Goal: Information Seeking & Learning: Learn about a topic

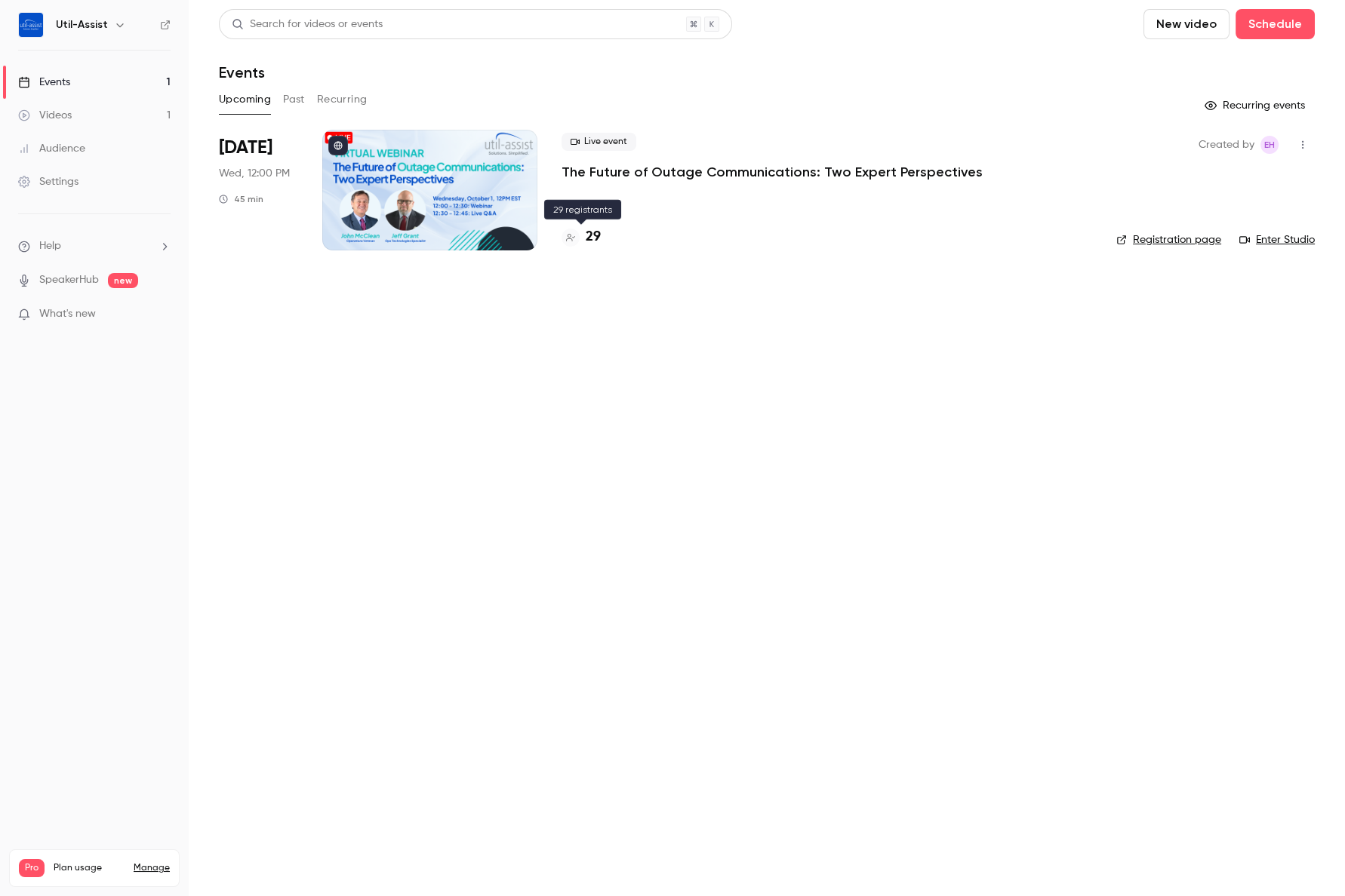
click at [588, 240] on h4 "29" at bounding box center [593, 237] width 15 height 20
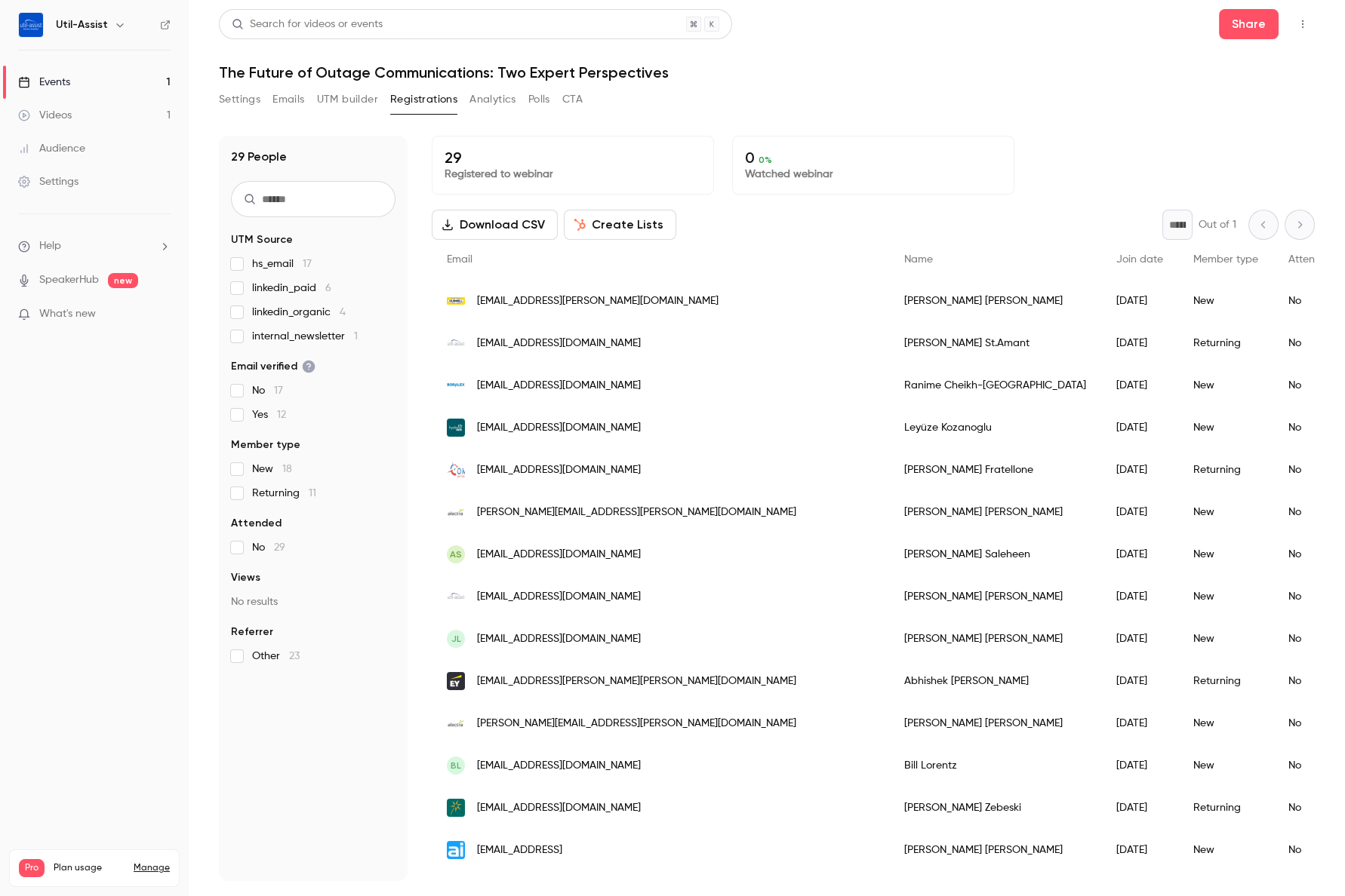
drag, startPoint x: 948, startPoint y: 874, endPoint x: 1030, endPoint y: 870, distance: 82.1
drag, startPoint x: 1019, startPoint y: 878, endPoint x: 966, endPoint y: 875, distance: 53.1
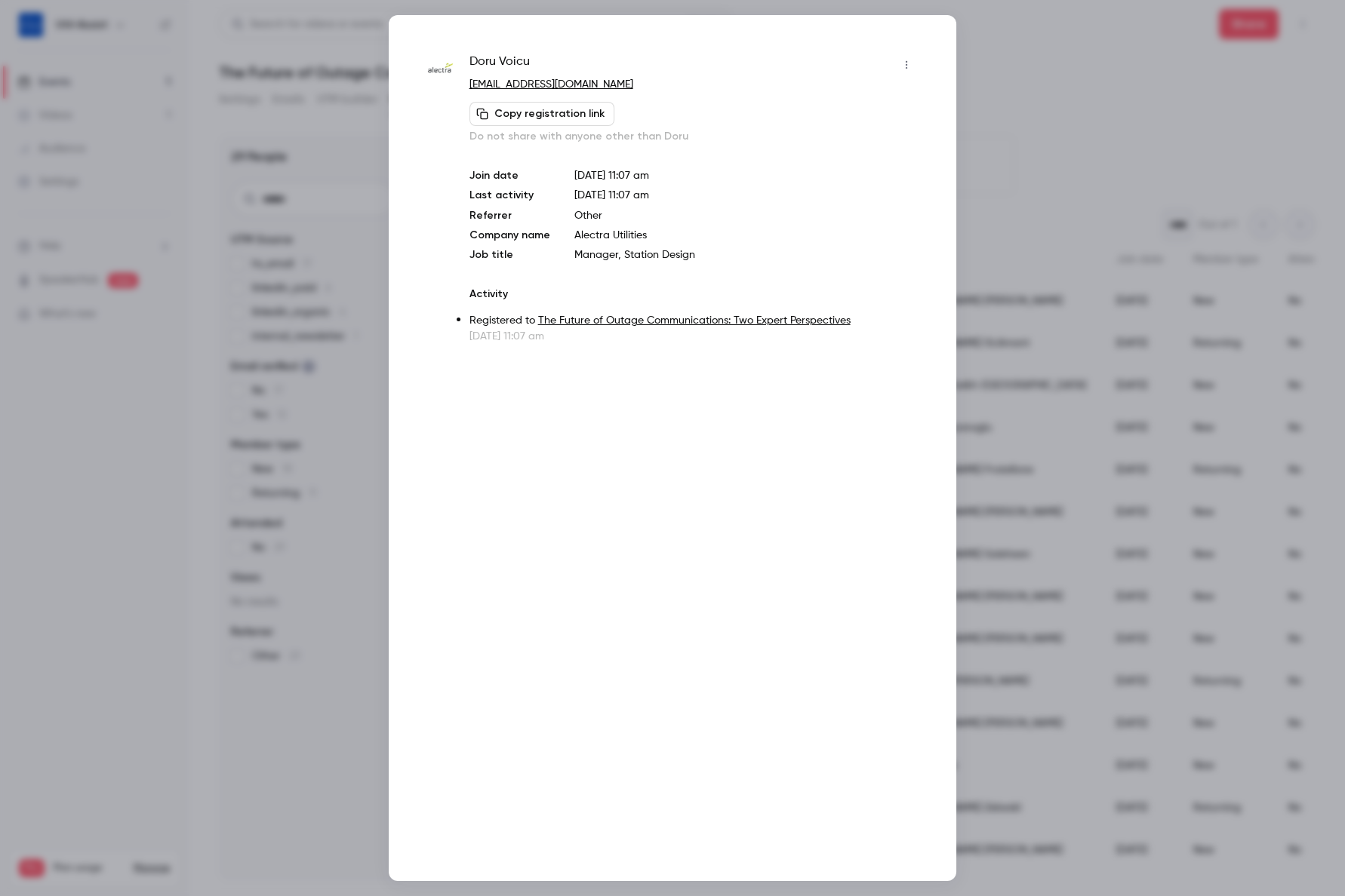
click at [326, 742] on div at bounding box center [672, 448] width 1345 height 896
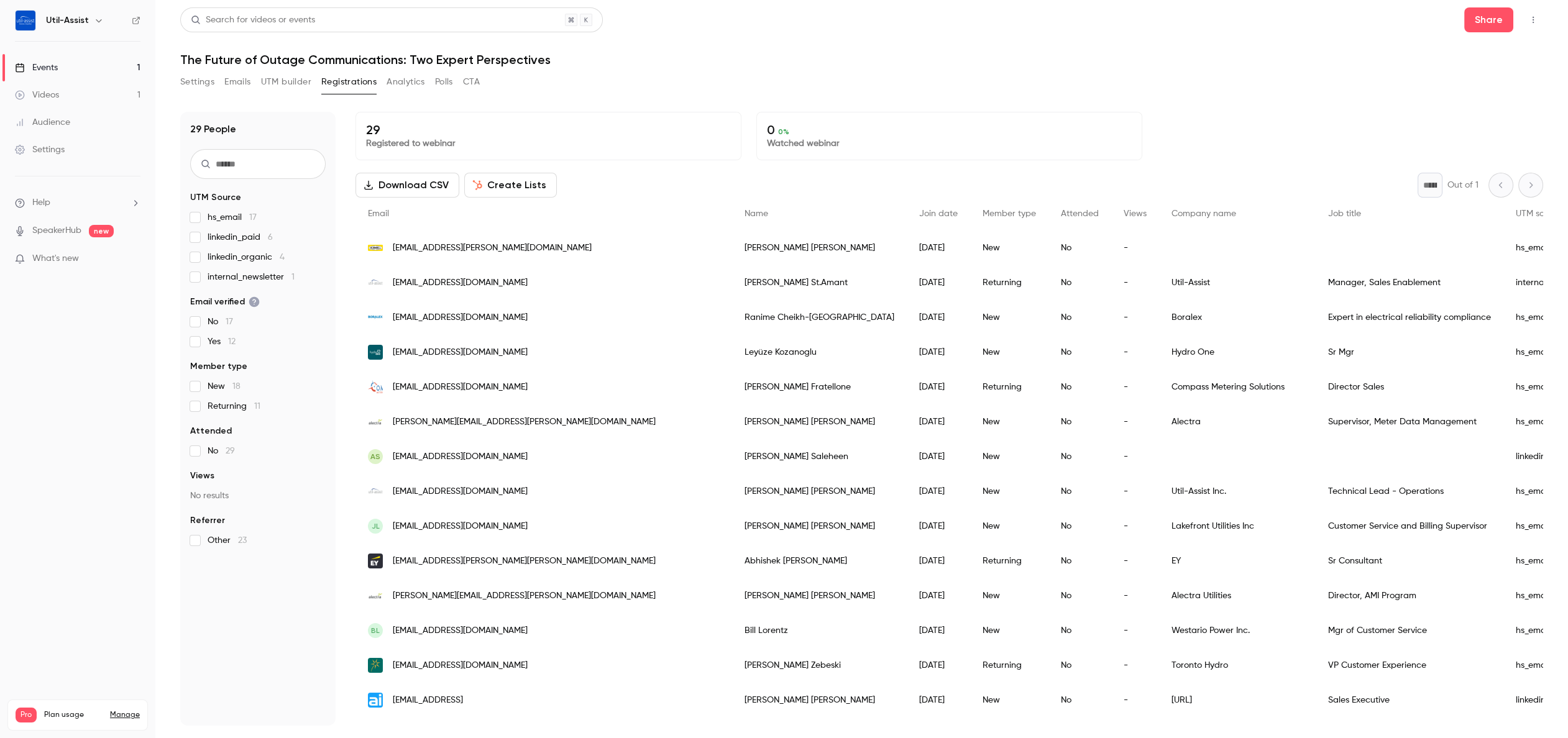
click at [732, 456] on div "[PERSON_NAME]" at bounding box center [819, 456] width 175 height 35
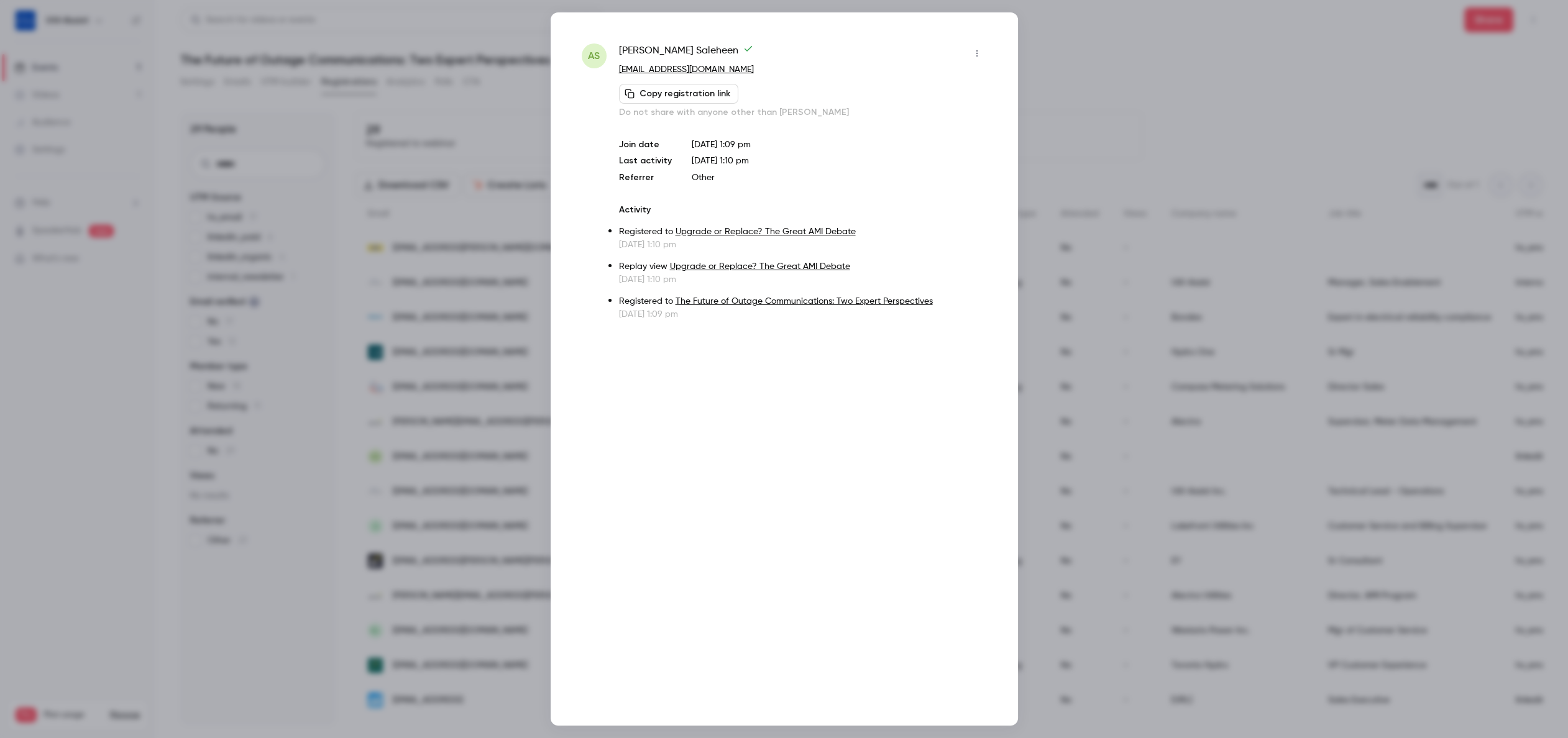
click at [1069, 113] on div at bounding box center [784, 369] width 1568 height 738
